Goal: Download file/media

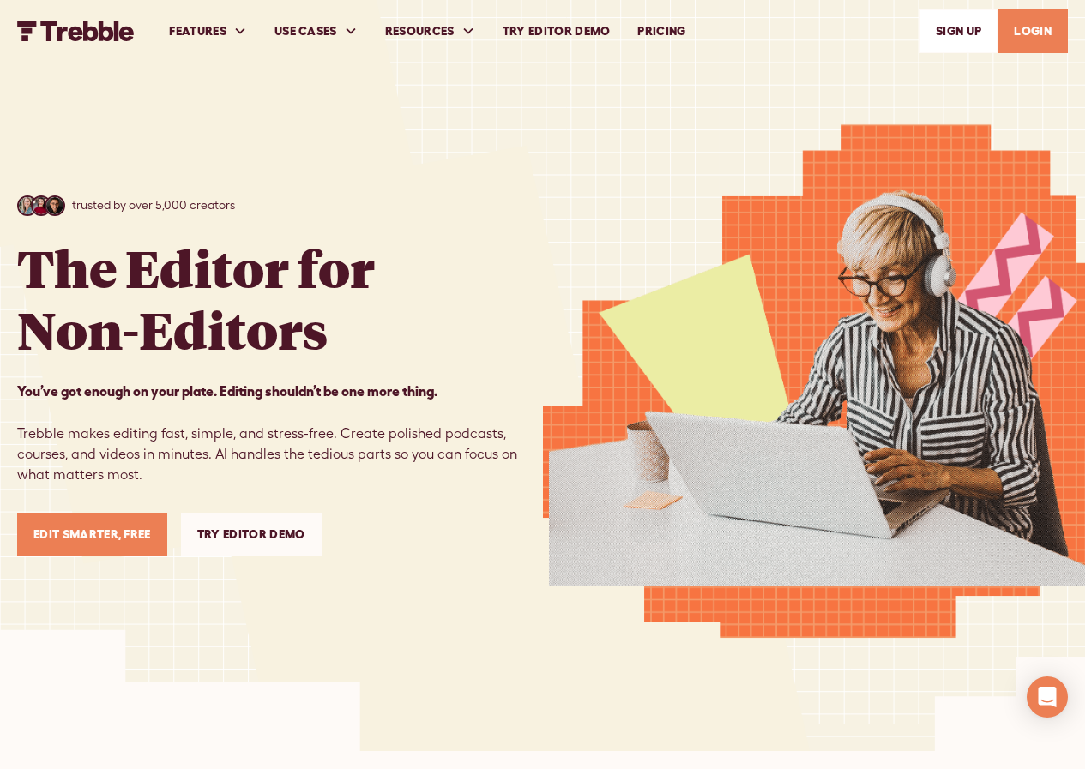
click at [1040, 45] on link "LOGIN" at bounding box center [1032, 31] width 70 height 44
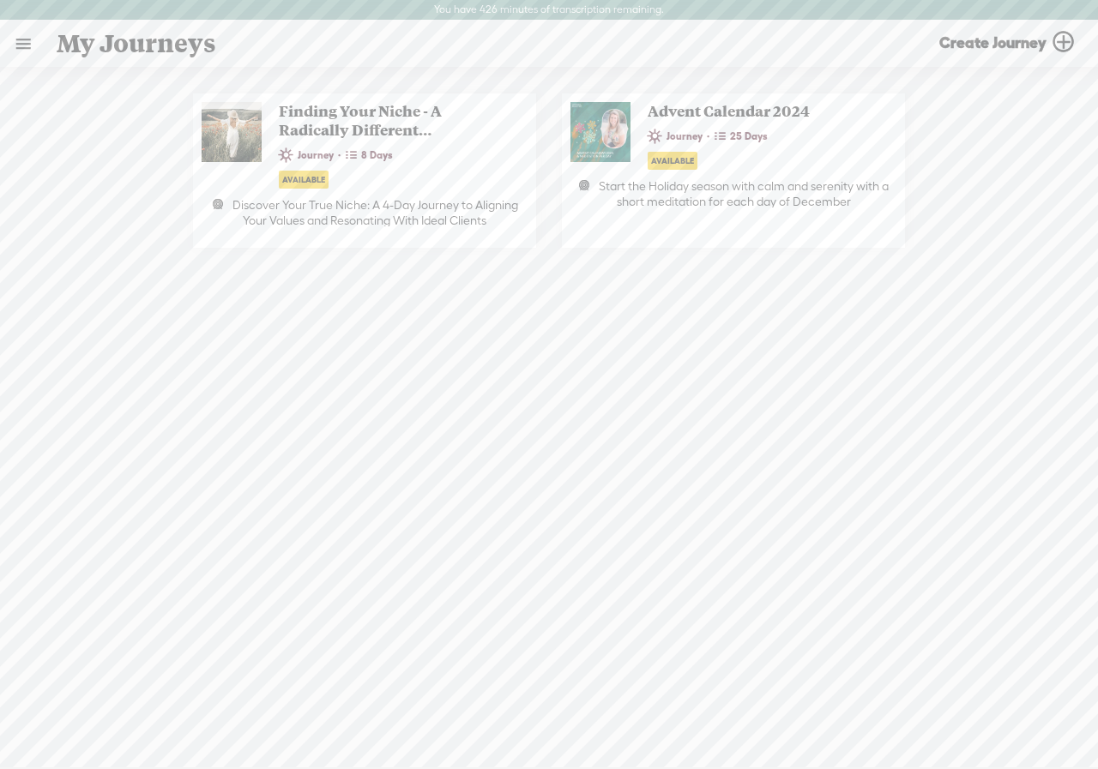
click at [22, 43] on link at bounding box center [23, 43] width 45 height 45
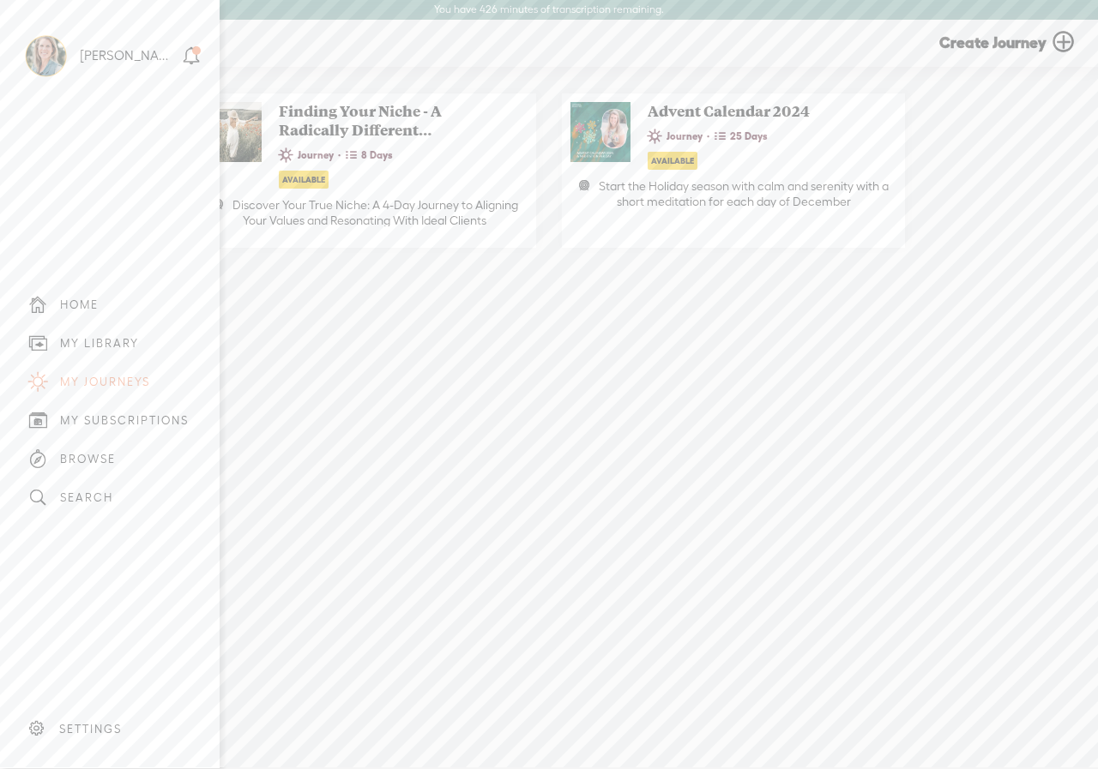
click at [96, 336] on div "MY LIBRARY" at bounding box center [99, 343] width 79 height 15
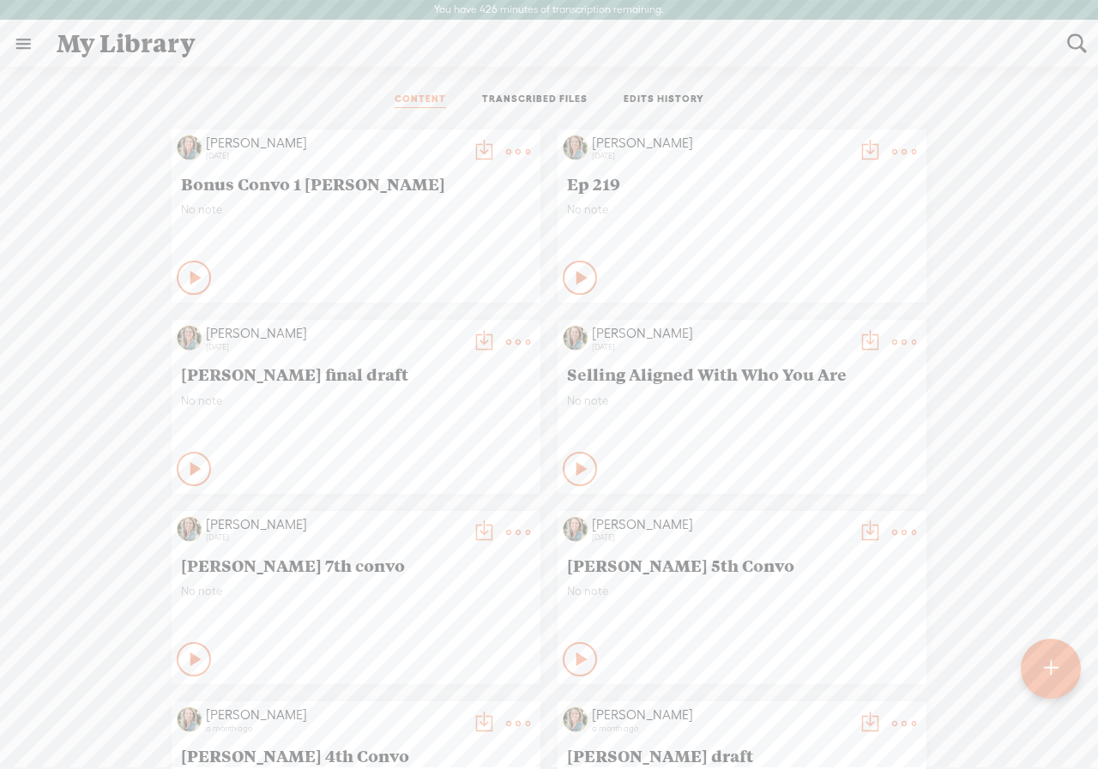
click at [857, 147] on t at bounding box center [869, 152] width 24 height 24
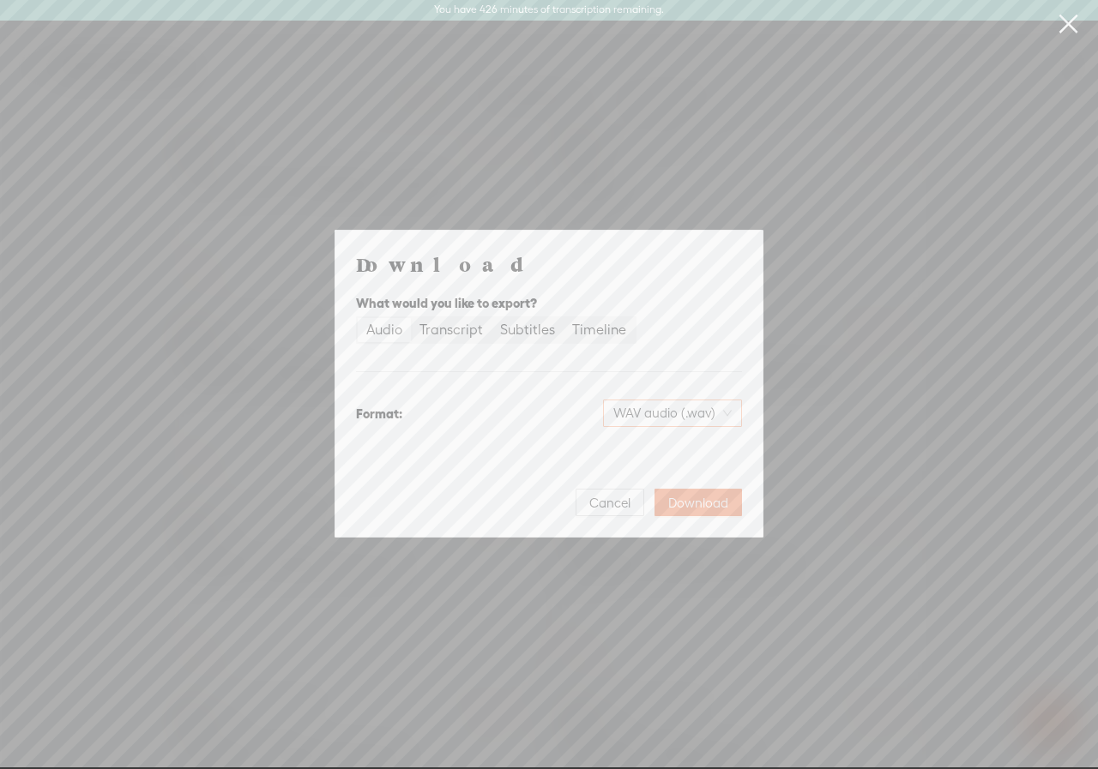
click at [656, 413] on span "WAV audio (.wav)" at bounding box center [672, 413] width 118 height 26
click at [629, 460] on div "MP3 audio (.mp3) Best for sharing, small file size" at bounding box center [658, 457] width 140 height 41
click at [683, 503] on span "Download" at bounding box center [698, 503] width 60 height 17
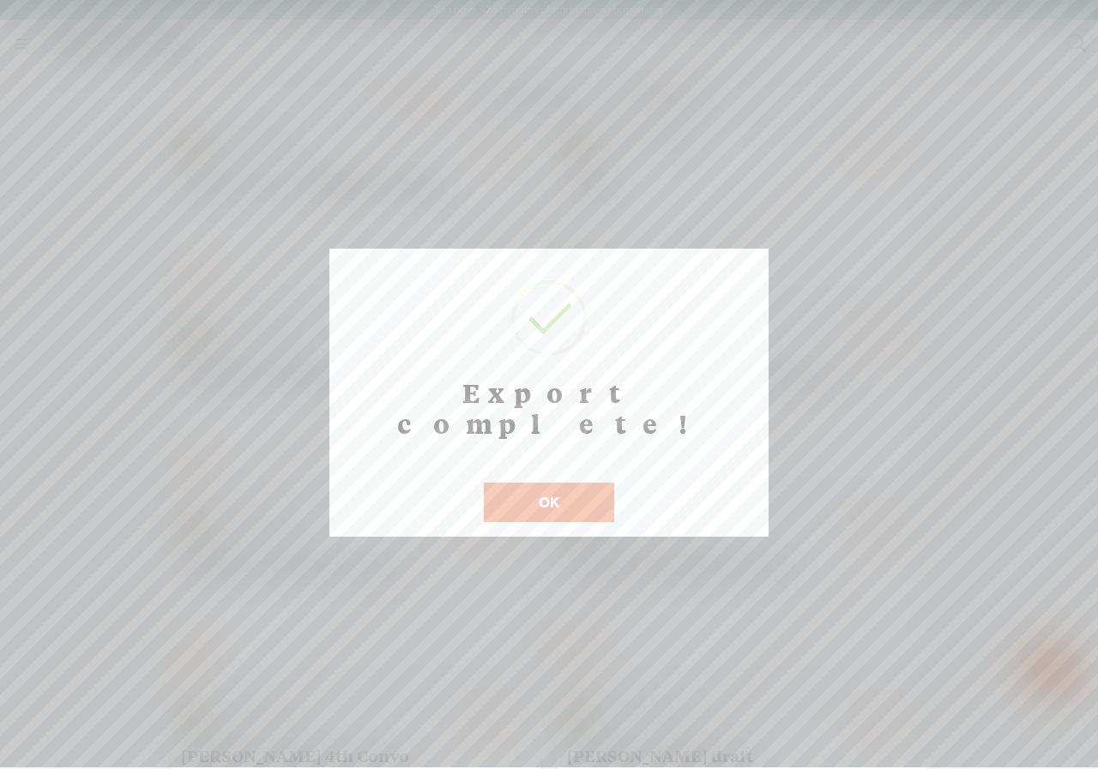
click at [553, 483] on button "OK" at bounding box center [549, 502] width 130 height 39
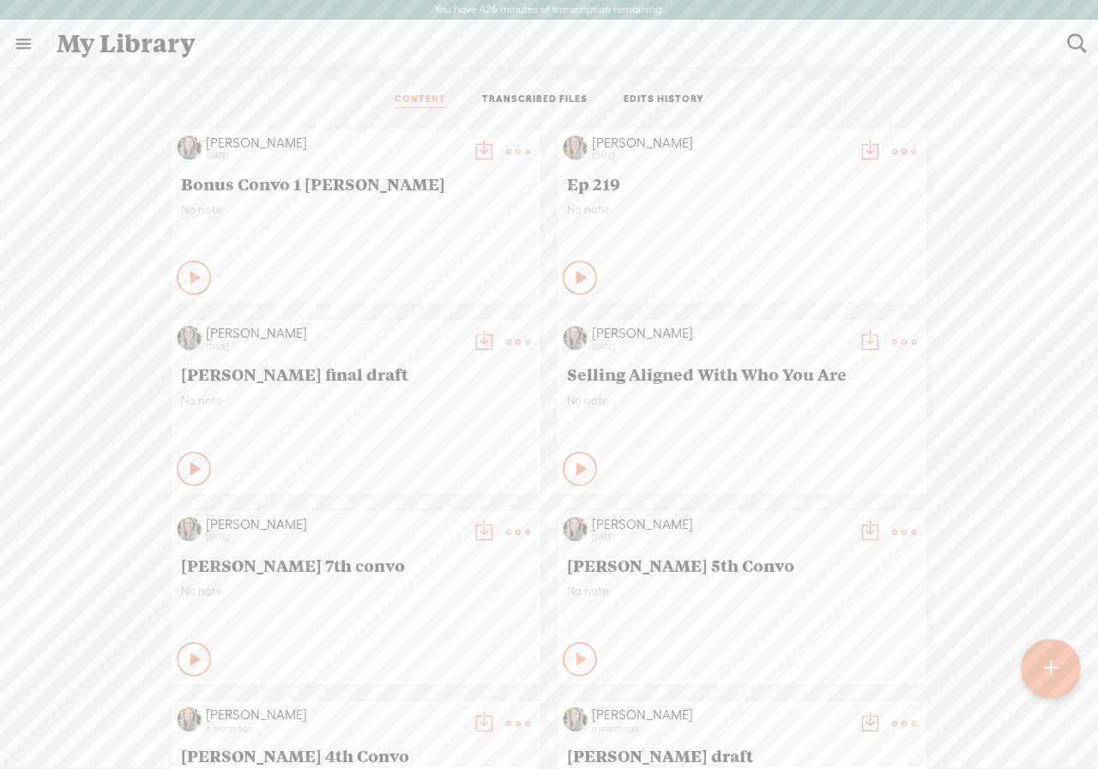
click at [857, 149] on t at bounding box center [869, 152] width 24 height 24
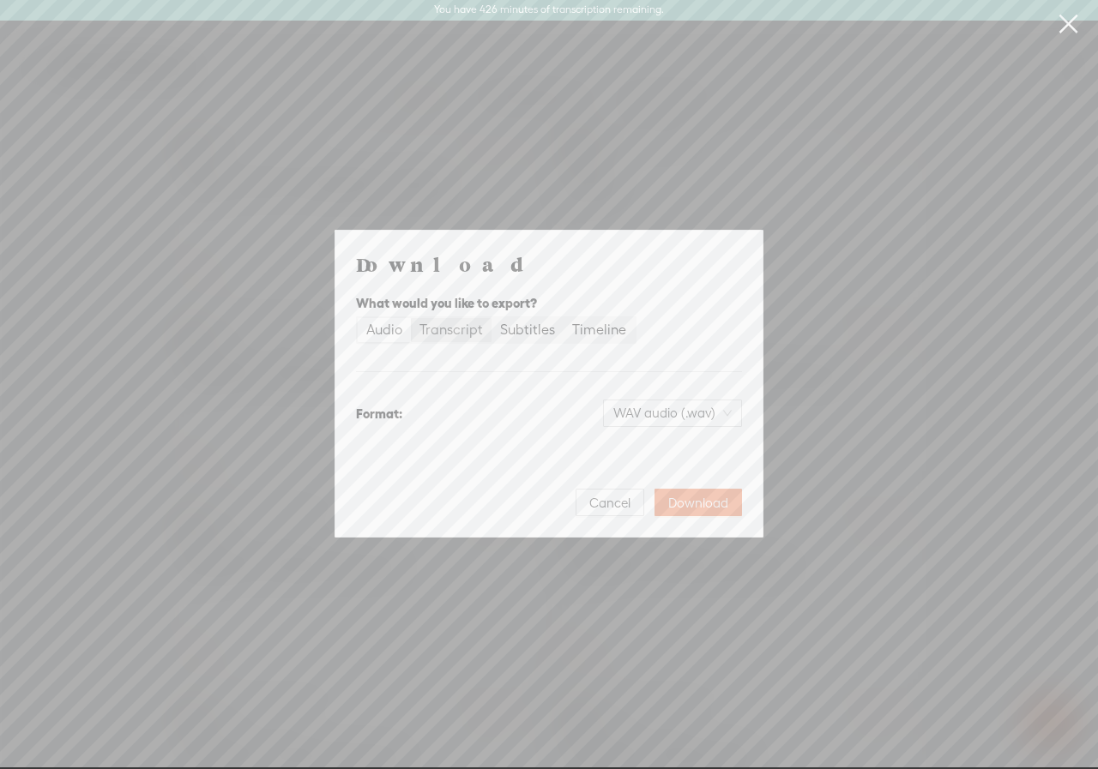
click at [444, 332] on div "Transcript" at bounding box center [450, 330] width 63 height 24
click at [411, 318] on input "Transcript" at bounding box center [411, 318] width 0 height 0
click at [653, 419] on span "Plain text (.txt)" at bounding box center [683, 413] width 98 height 26
click at [621, 506] on div "Microsoft Word (.docx)" at bounding box center [657, 498] width 142 height 17
click at [689, 496] on span "Download" at bounding box center [698, 503] width 60 height 17
